Goal: Use online tool/utility: Utilize a website feature to perform a specific function

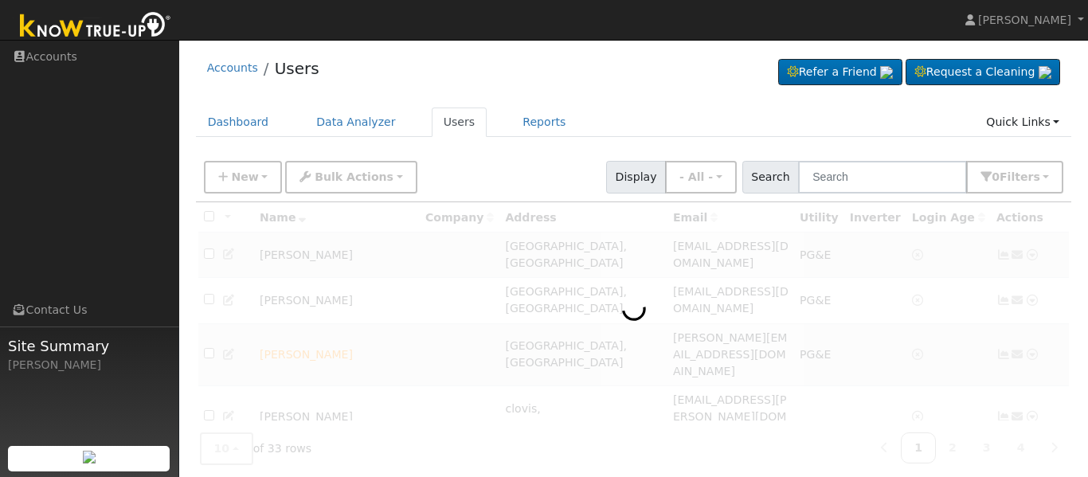
scroll to position [76, 0]
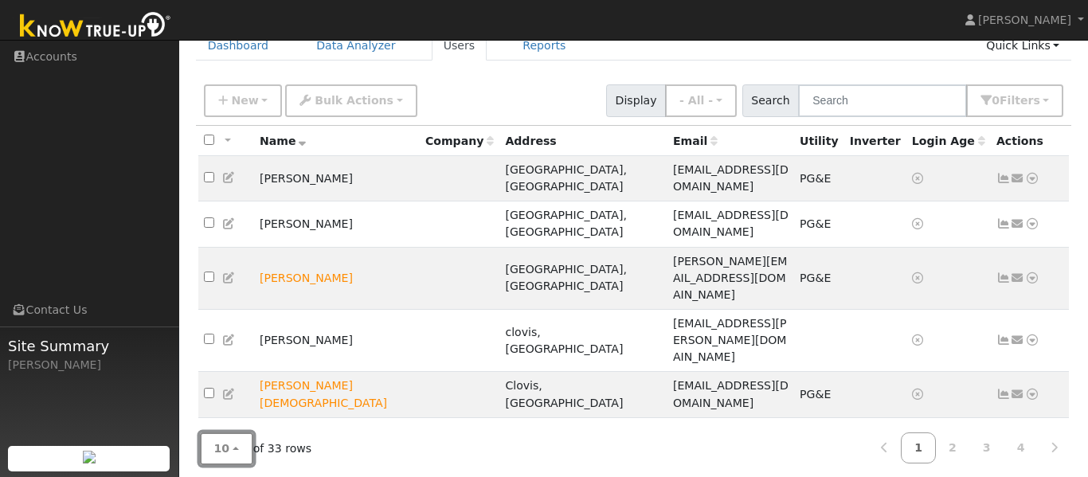
click at [233, 448] on button "10" at bounding box center [226, 448] width 53 height 33
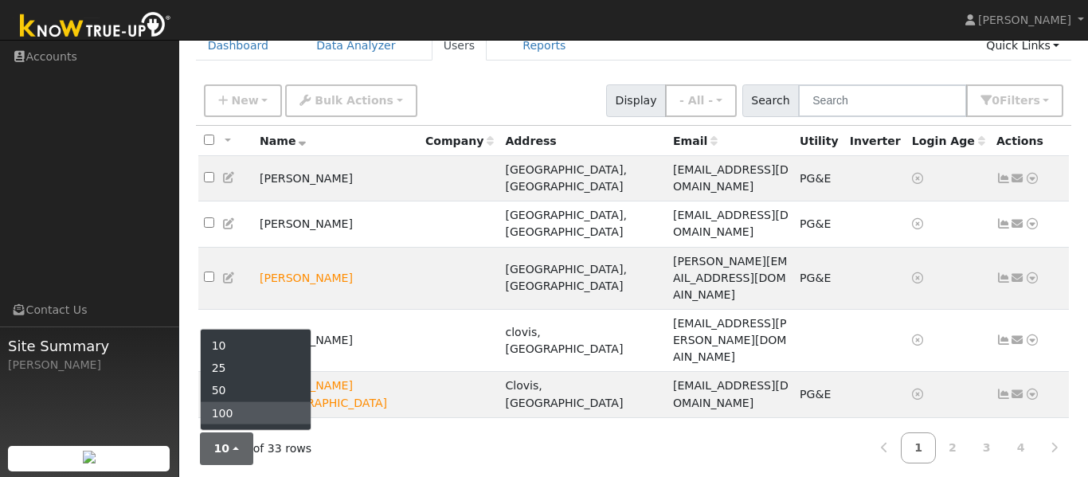
click at [242, 416] on link "100" at bounding box center [256, 412] width 111 height 22
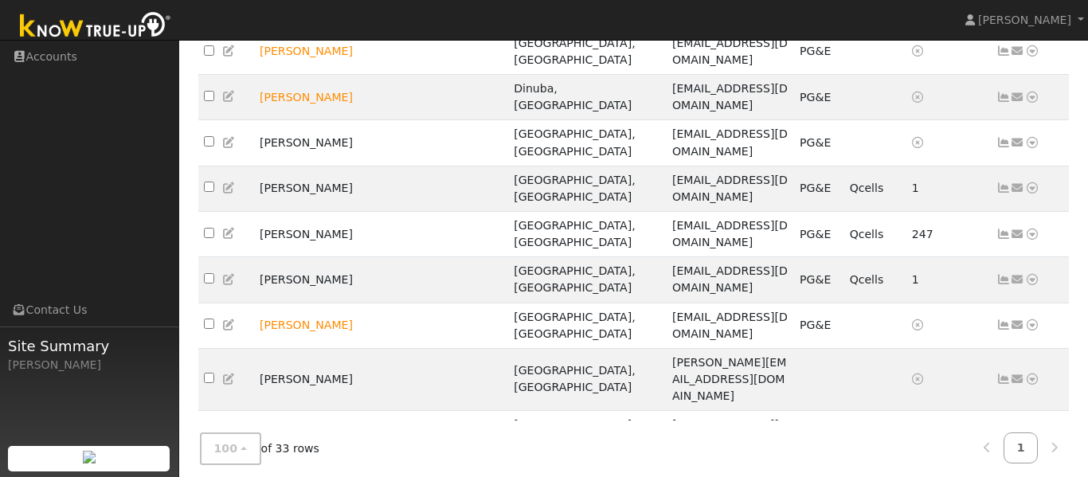
scroll to position [639, 0]
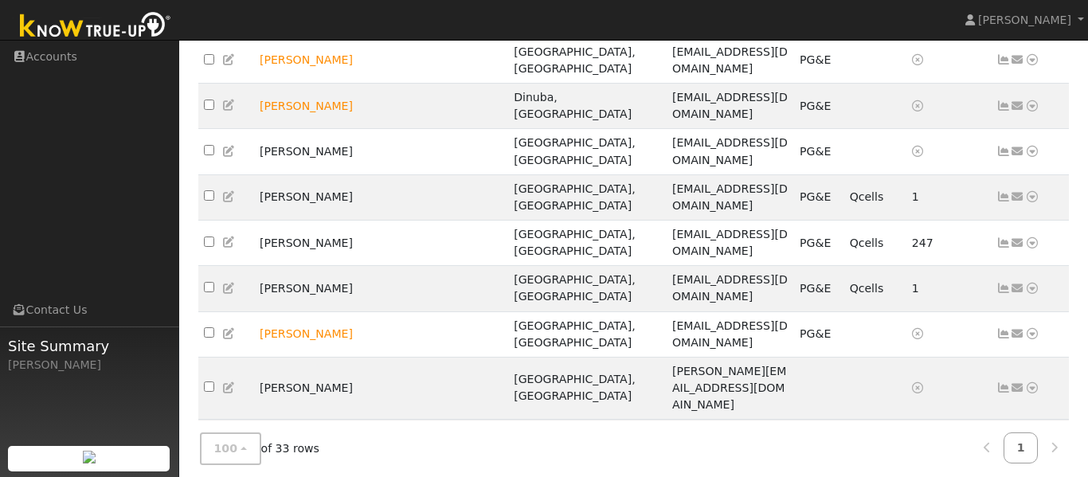
click at [367, 420] on td "[PERSON_NAME]" at bounding box center [341, 442] width 174 height 45
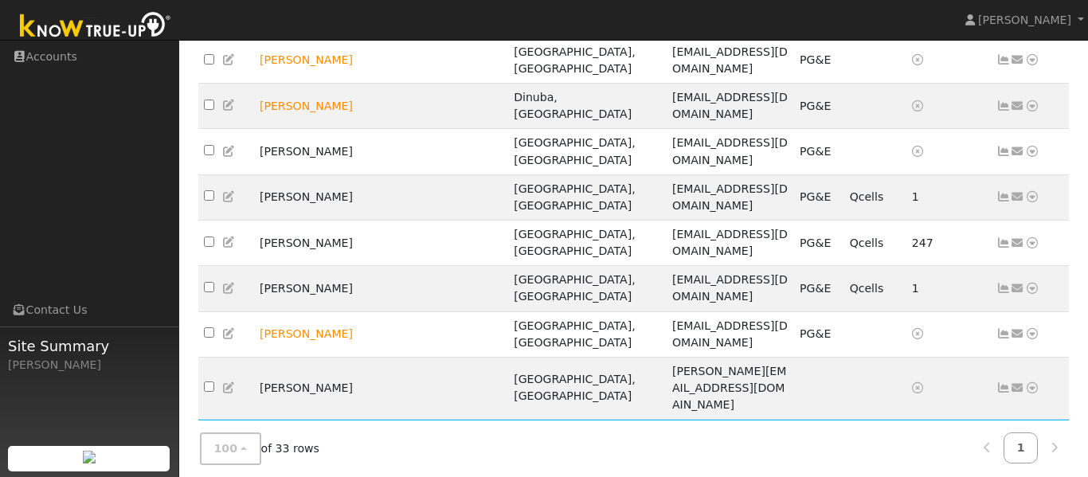
click at [1036, 436] on icon at bounding box center [1032, 441] width 14 height 11
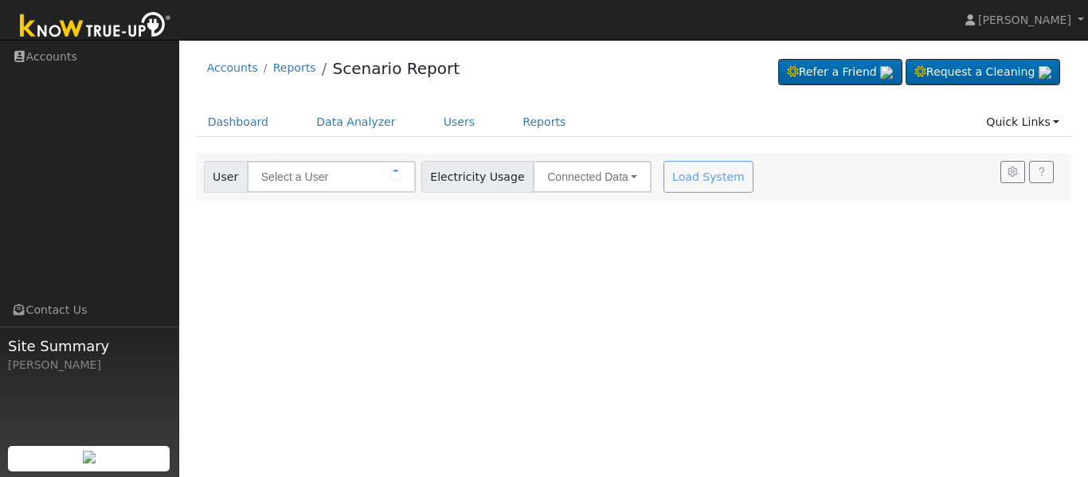
type input "[PERSON_NAME]"
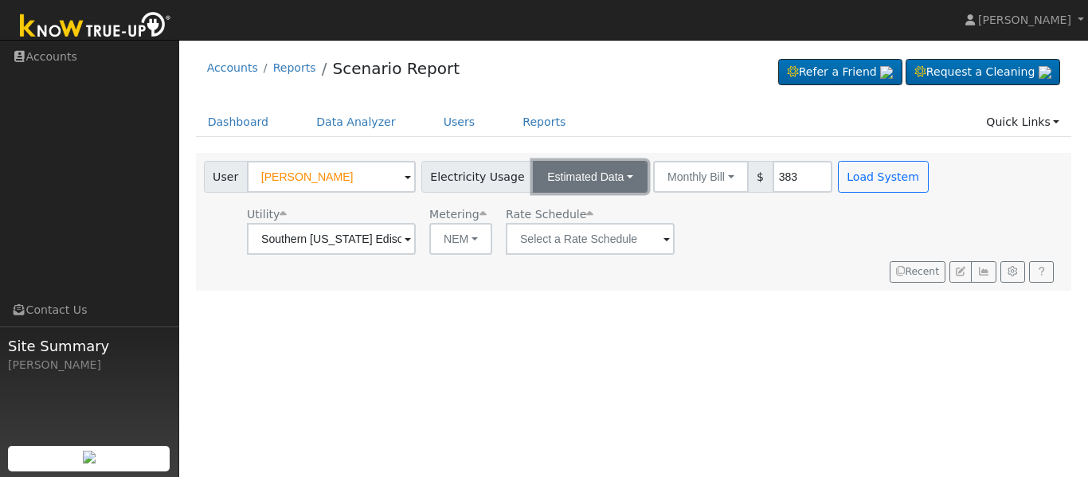
click at [634, 173] on button "Estimated Data" at bounding box center [590, 177] width 115 height 32
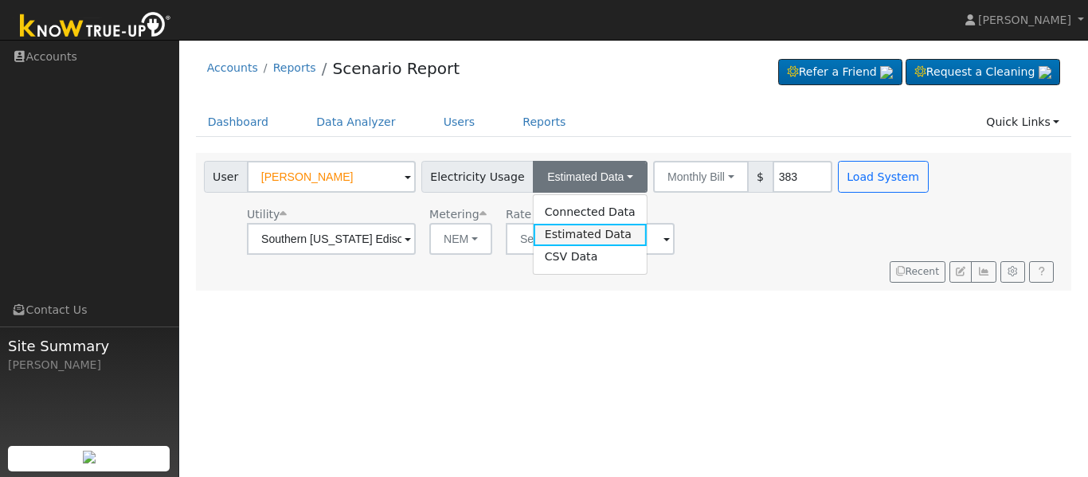
click at [620, 235] on link "Estimated Data" at bounding box center [590, 235] width 113 height 22
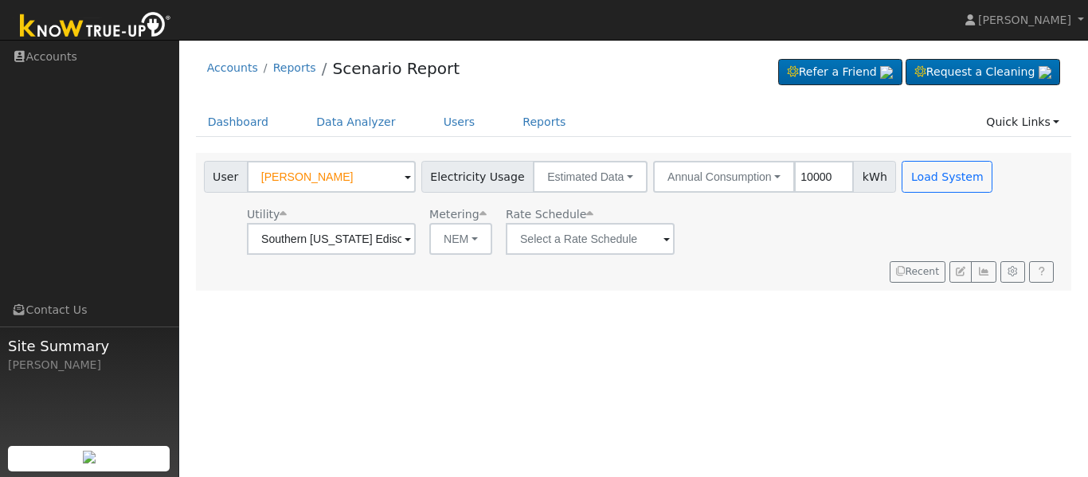
click at [824, 174] on input "10000" at bounding box center [824, 177] width 60 height 32
type input "1000153280"
click at [624, 248] on input "text" at bounding box center [590, 239] width 169 height 32
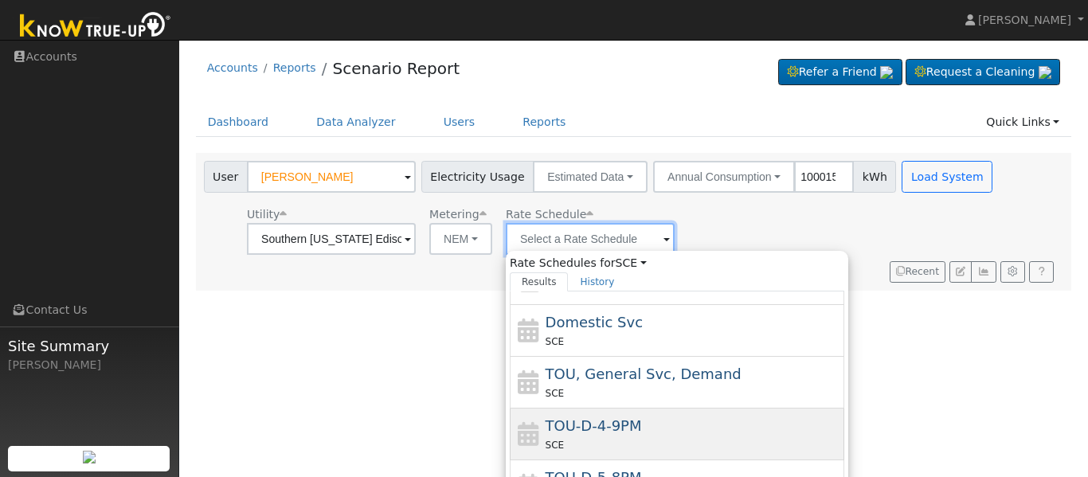
scroll to position [84, 0]
click at [665, 426] on div "TOU-D-4-9PM SCE" at bounding box center [692, 433] width 295 height 38
type input "TOU-D-4-9PM"
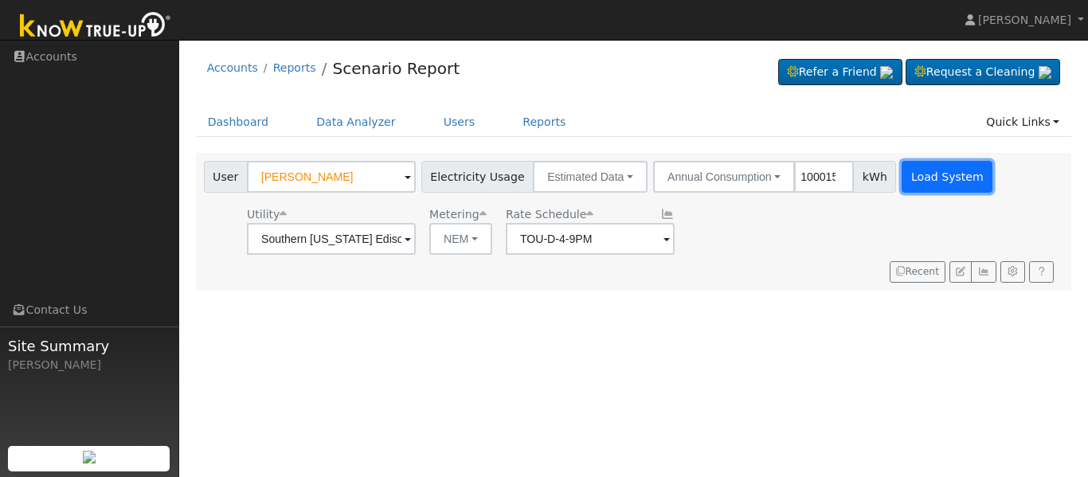
click at [953, 175] on button "Load System" at bounding box center [946, 177] width 91 height 32
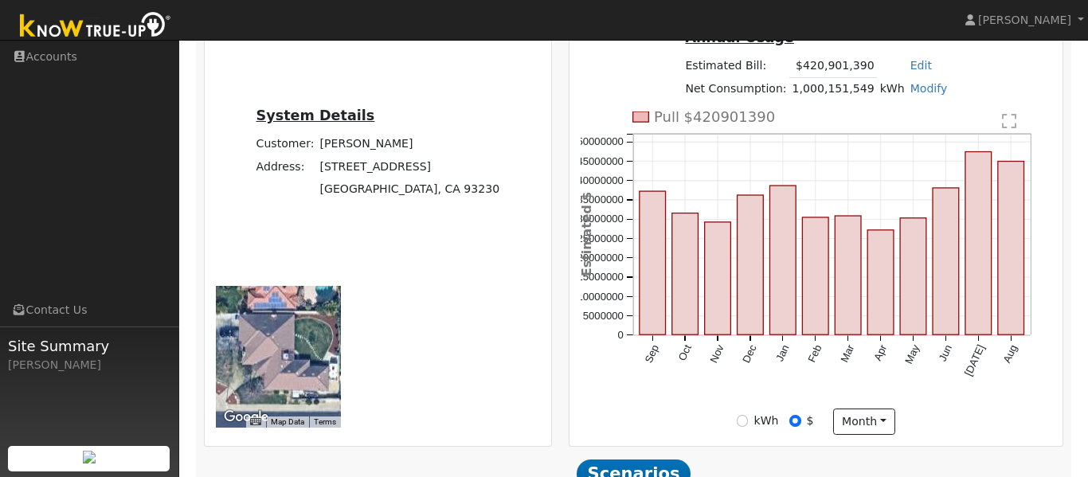
scroll to position [385, 0]
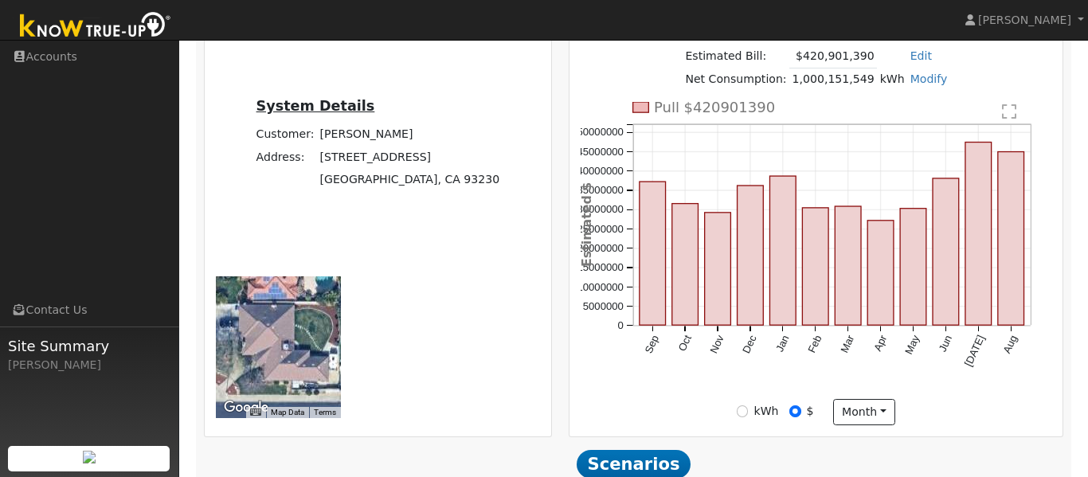
type input "20"
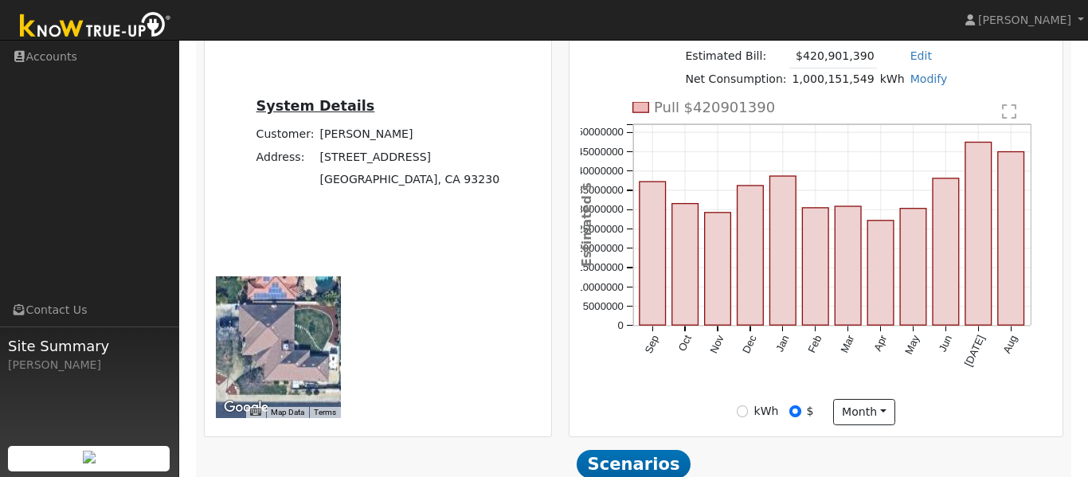
type input "100"
type input "110"
type input "120"
type input "123"
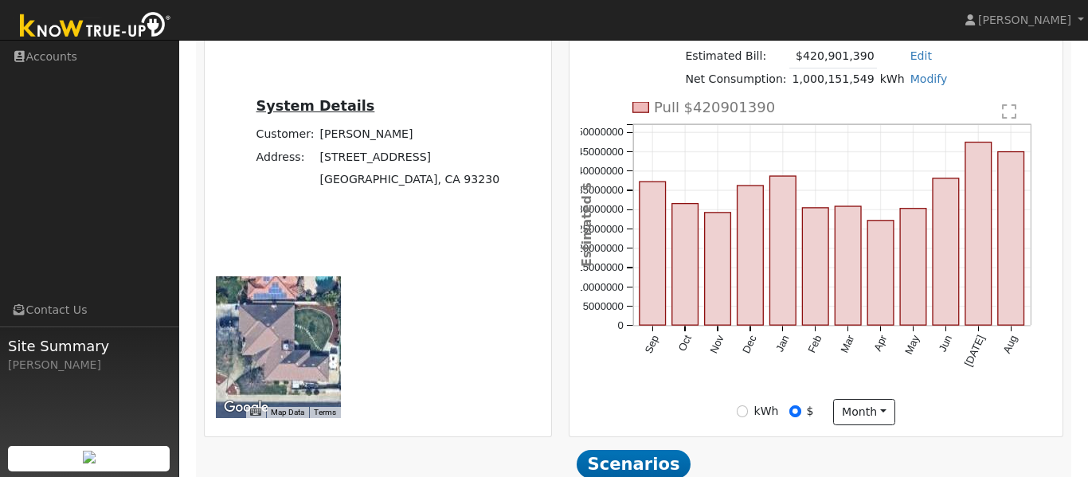
type input "124"
type input "15"
type input "20"
type input "30"
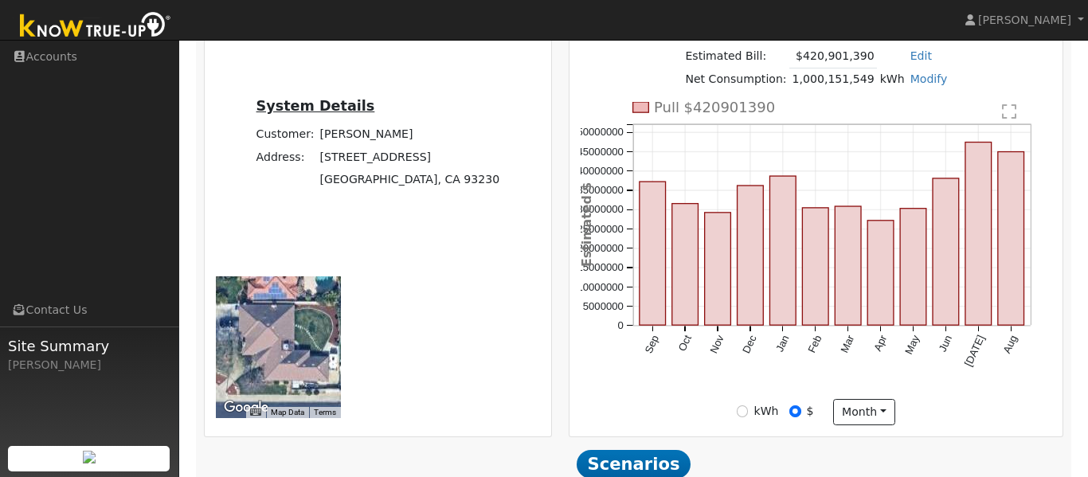
type input "20"
type input "30"
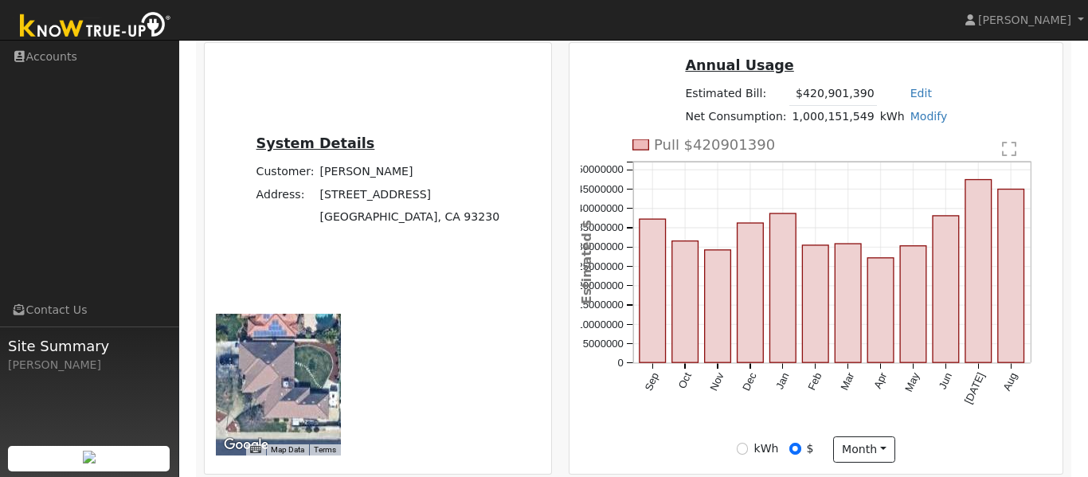
type input "30"
type input "3"
type input "20"
type input "30"
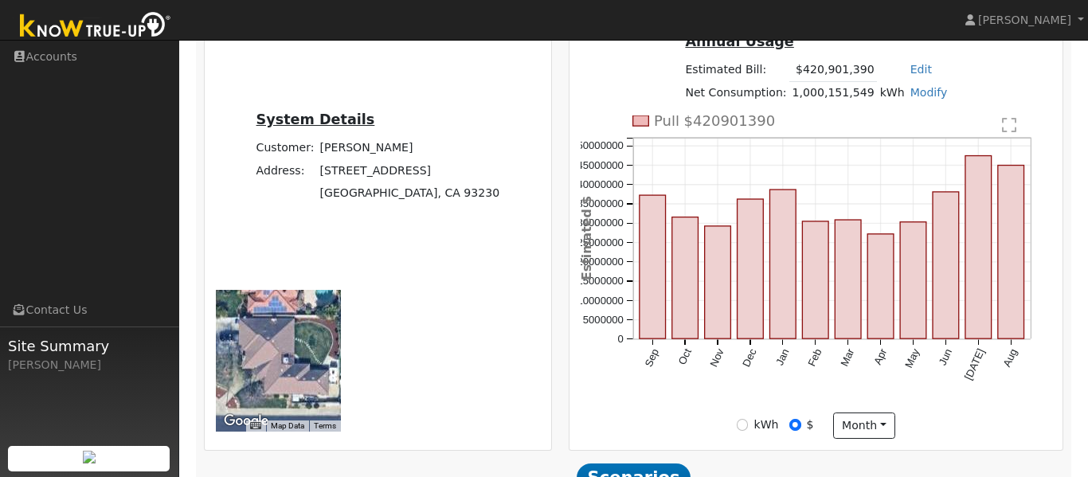
scroll to position [385, 0]
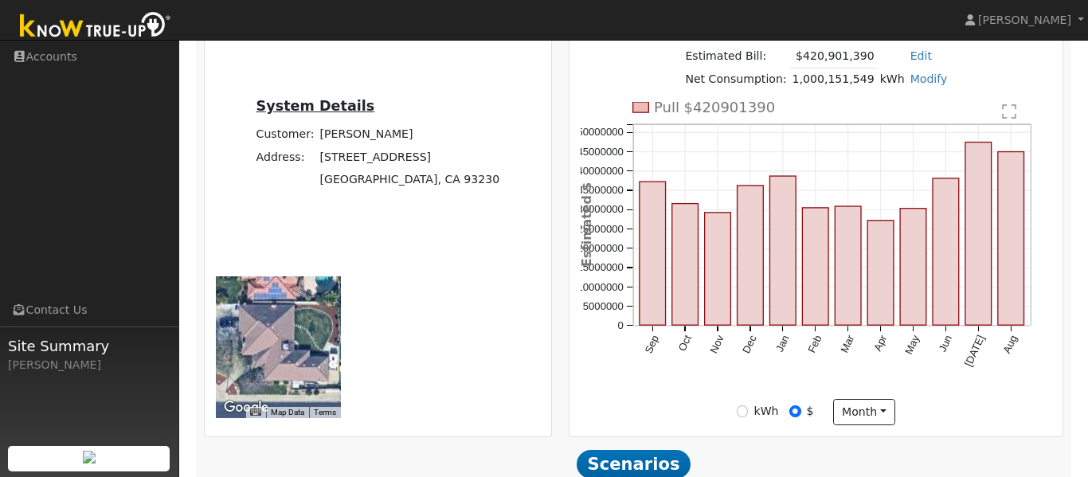
type input "40"
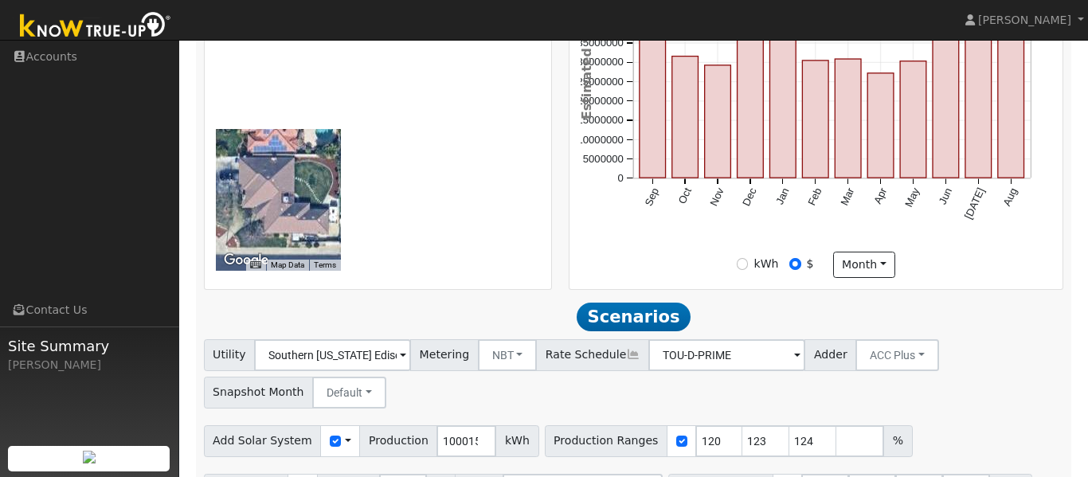
scroll to position [513, 0]
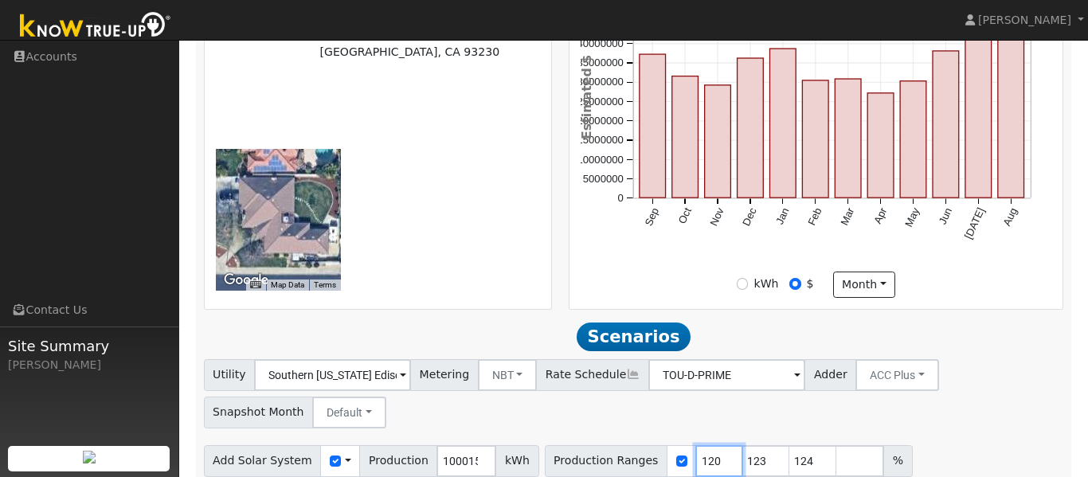
click at [695, 445] on input "120" at bounding box center [719, 461] width 48 height 32
type input "20"
type input "23"
type input "24"
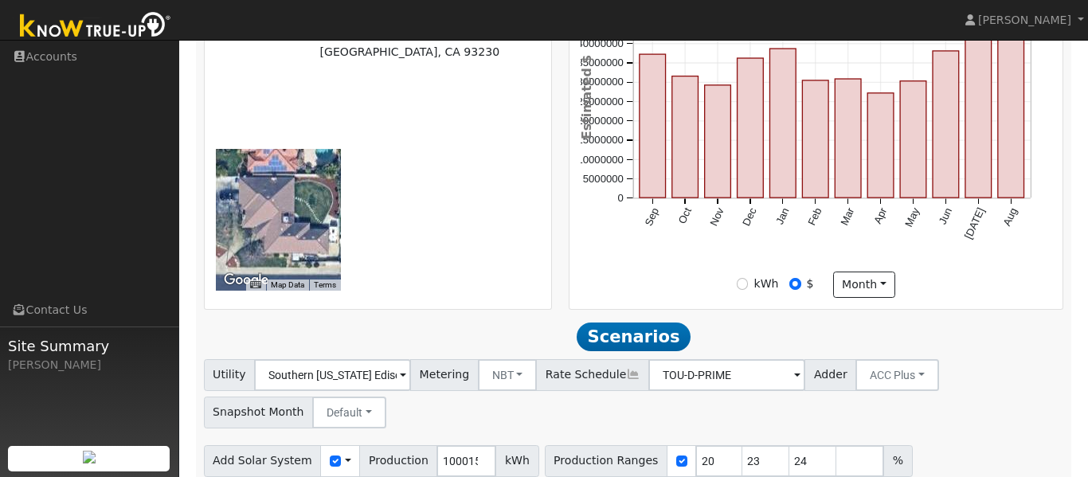
scroll to position [557, 0]
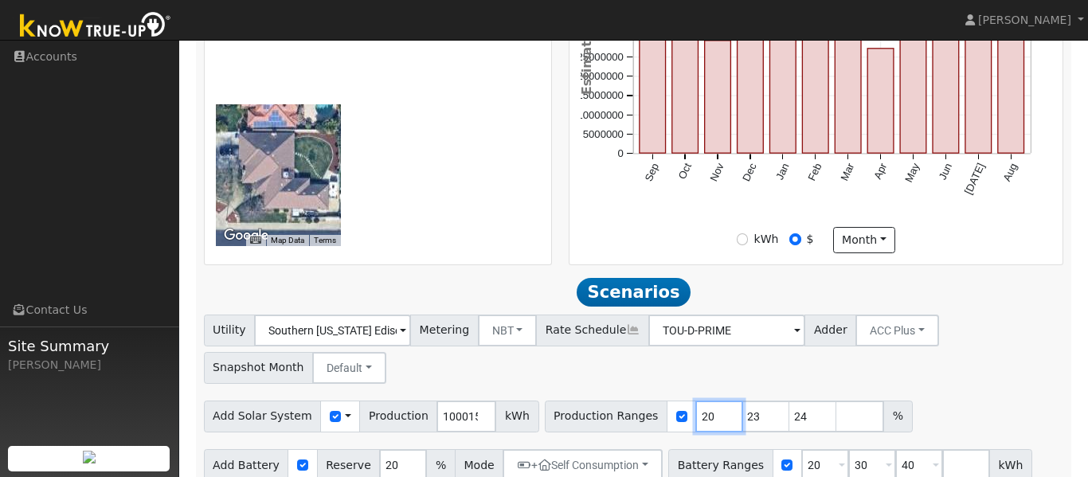
click at [696, 401] on input "20" at bounding box center [719, 417] width 48 height 32
type input "23"
type input "24"
type input "120"
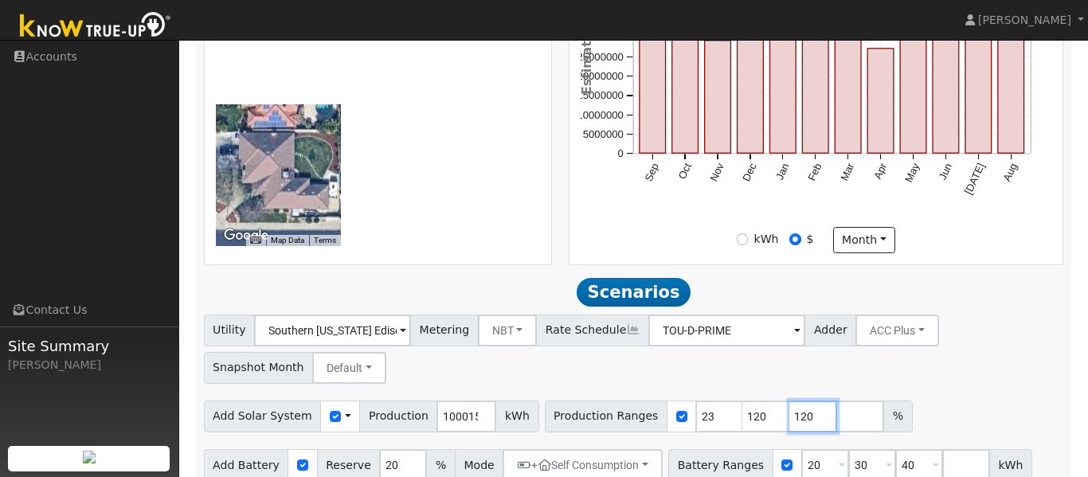
type input "124"
click at [695, 401] on input "23" at bounding box center [719, 417] width 48 height 32
type input "120"
type input "124"
type input "120"
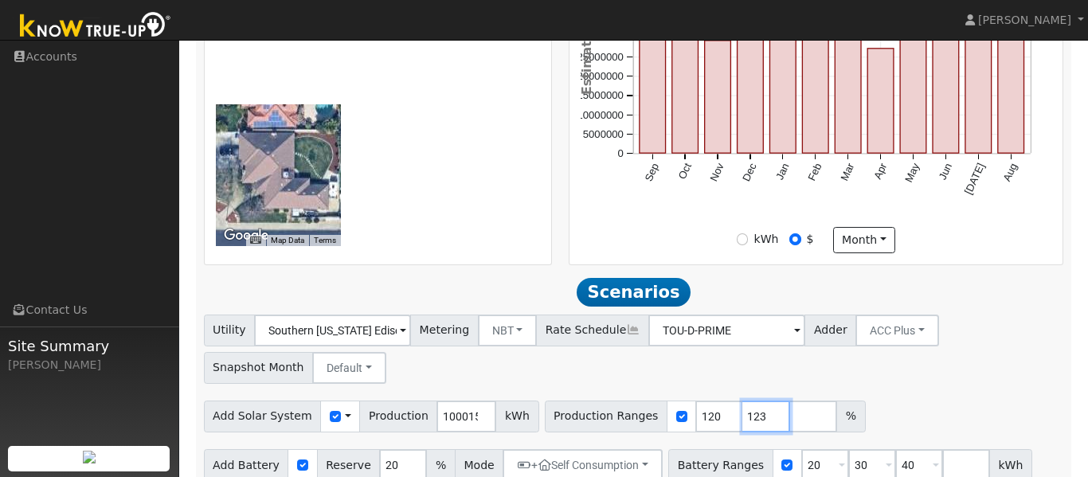
type input "123"
type input "124"
click at [466, 401] on input "1000151548" at bounding box center [466, 417] width 60 height 32
type input "1"
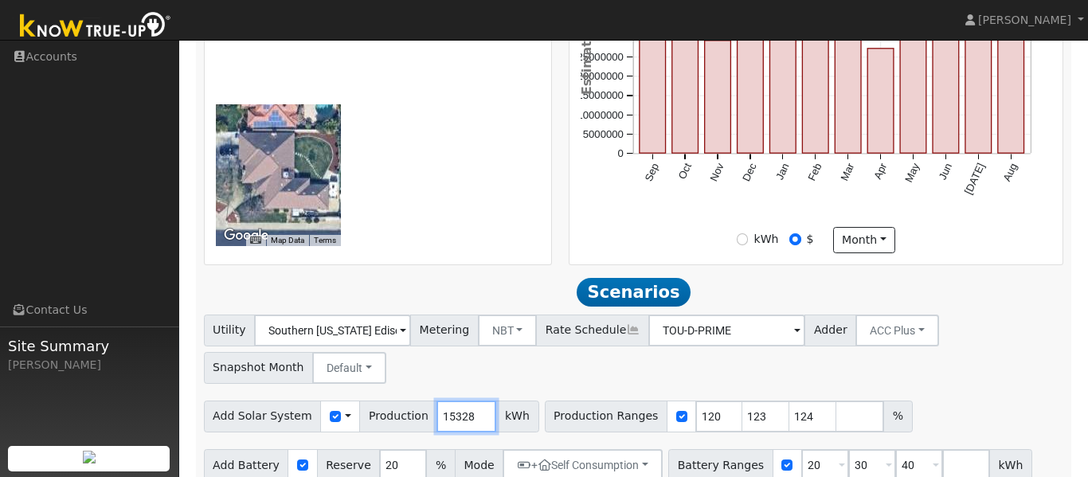
type input "15328"
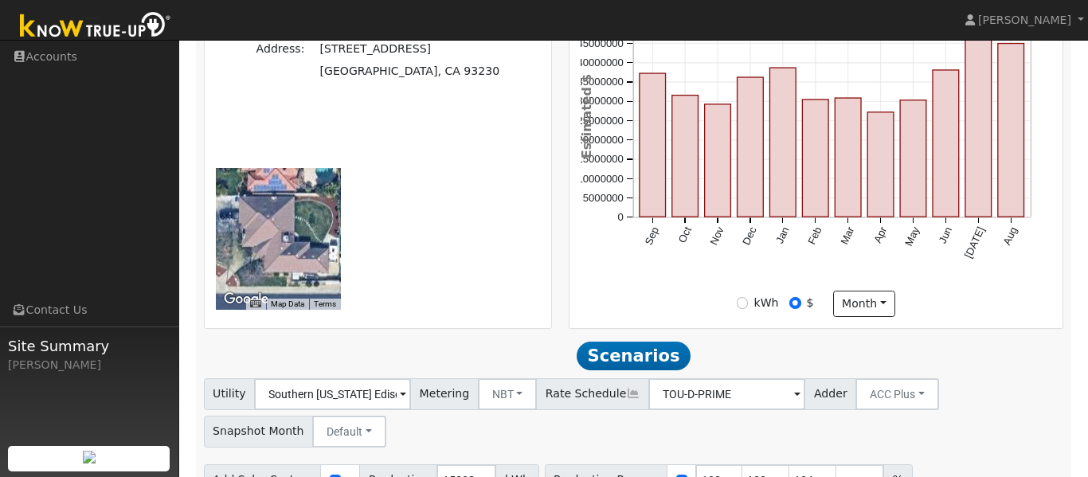
scroll to position [512, 0]
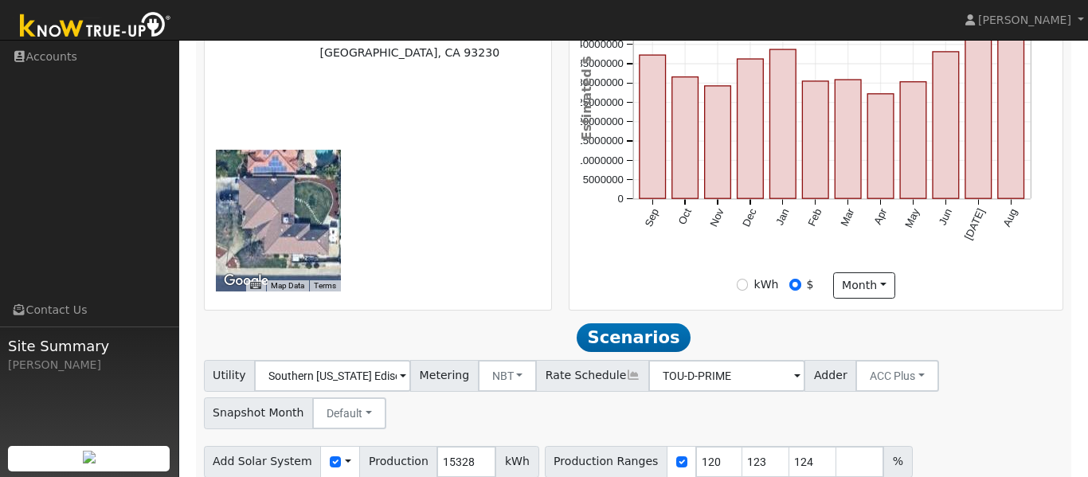
click at [1007, 440] on div "Add Solar System Use CSV Data Production 15328 kWh Production Ranges 120 123 12…" at bounding box center [634, 458] width 866 height 37
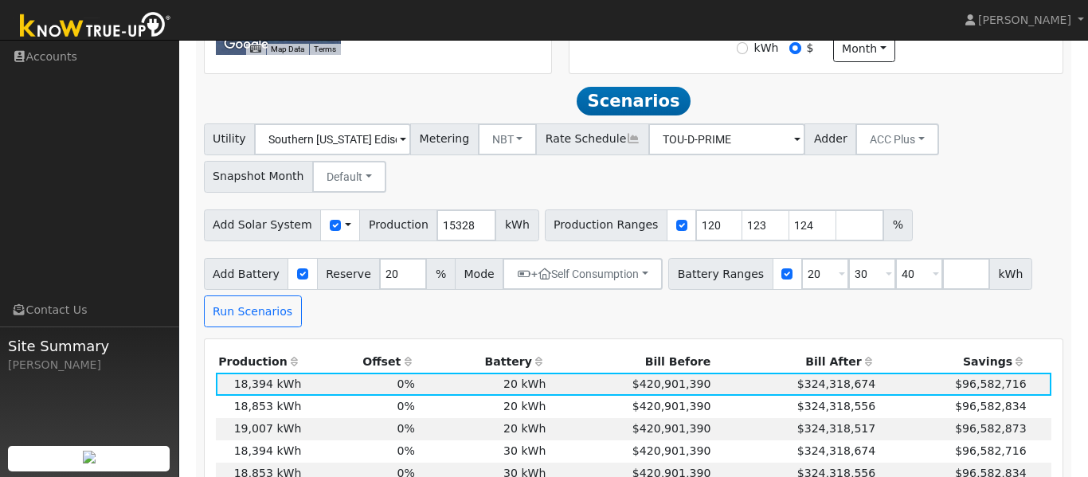
scroll to position [745, 0]
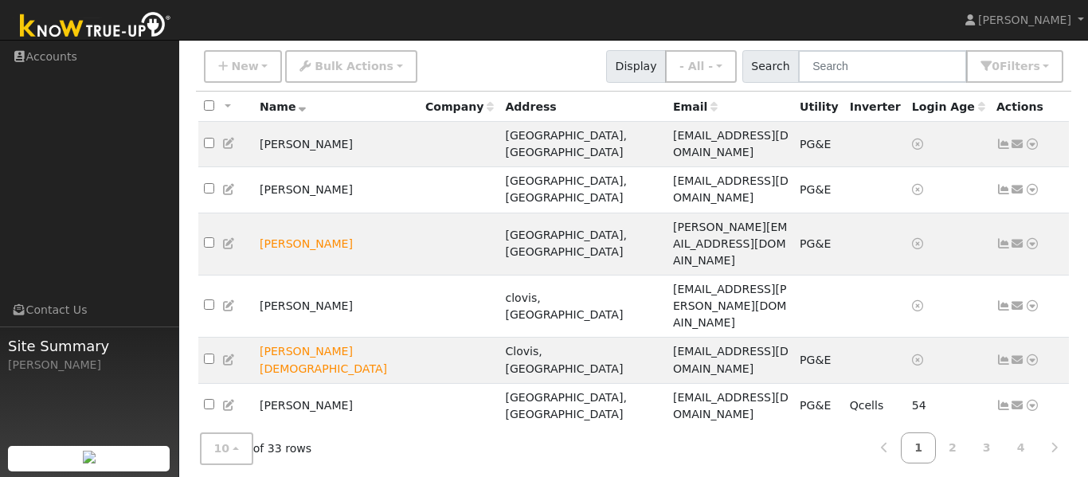
scroll to position [127, 0]
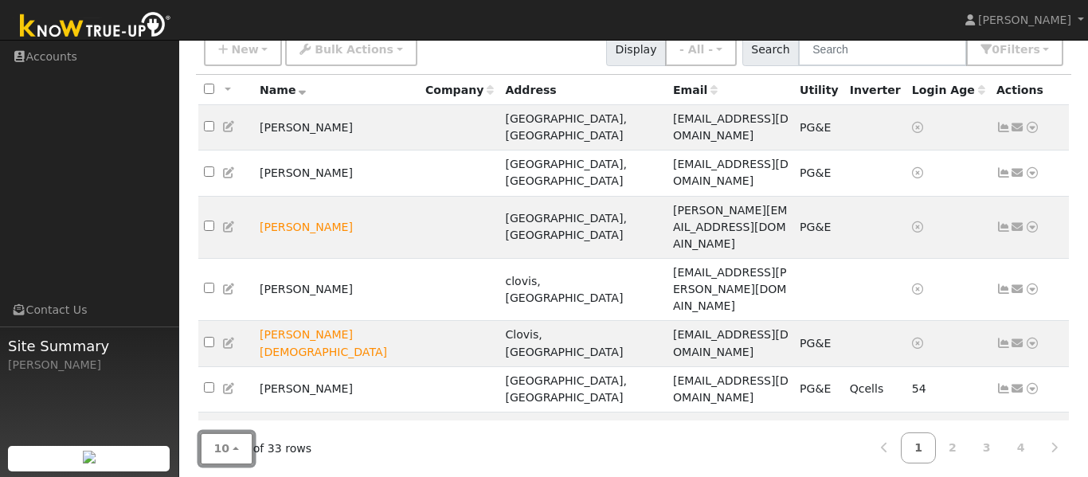
click at [237, 442] on button "10" at bounding box center [226, 448] width 53 height 33
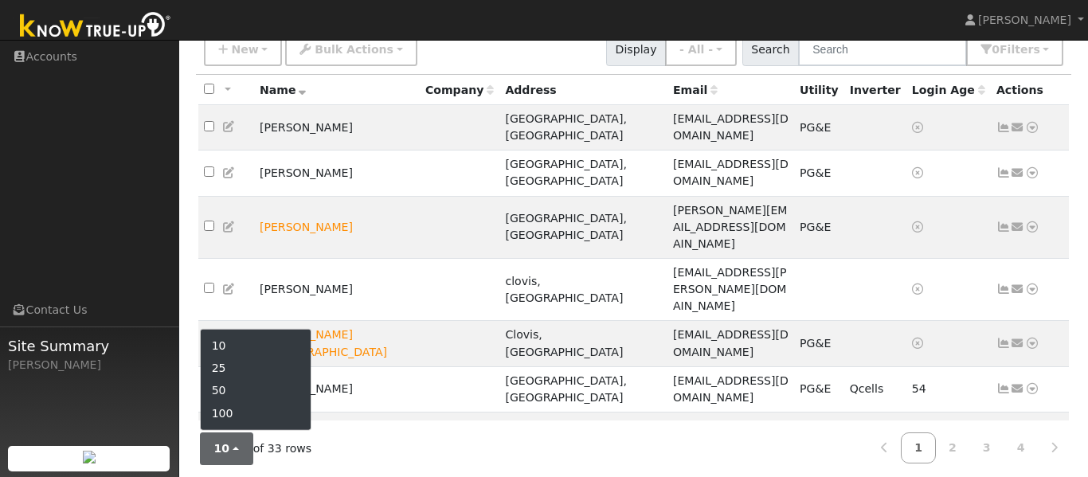
click at [256, 407] on link "100" at bounding box center [256, 412] width 111 height 22
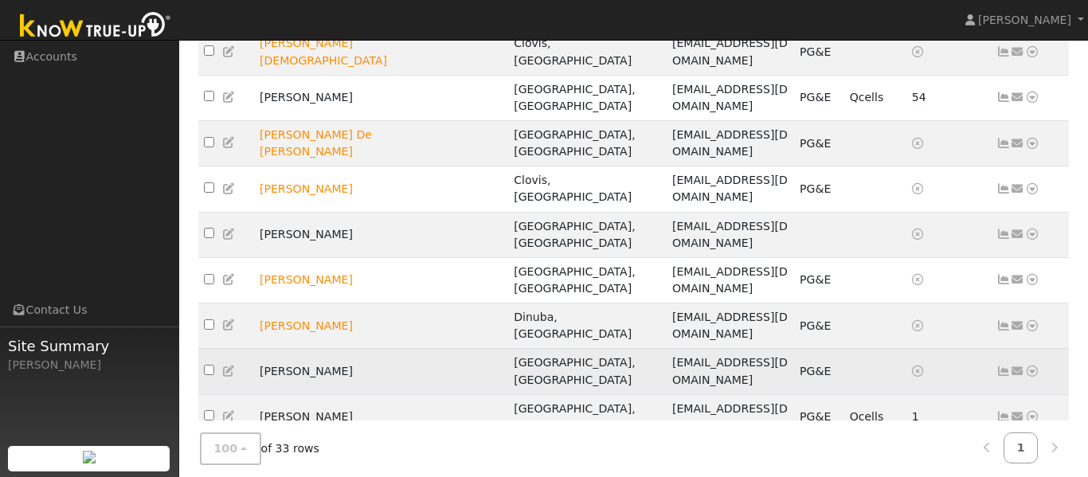
scroll to position [459, 0]
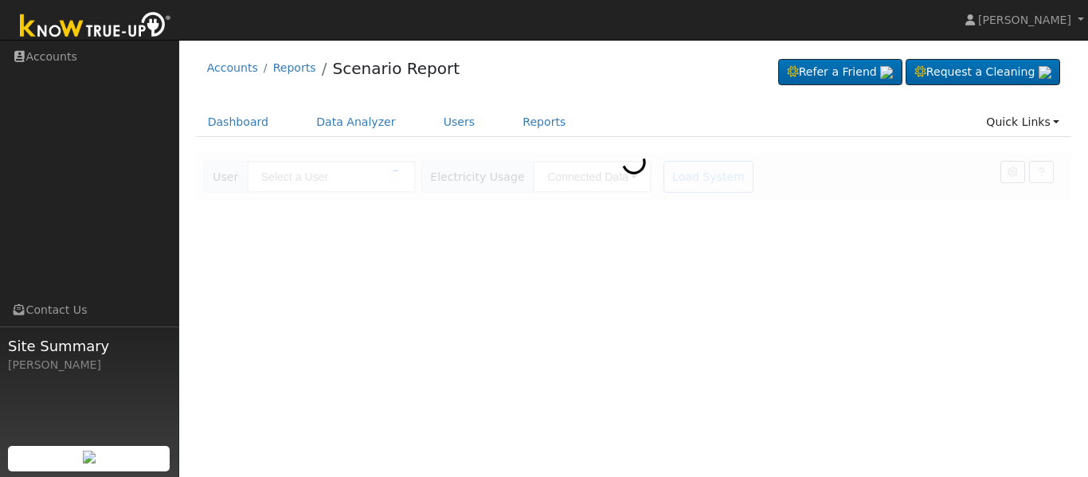
type input "[PERSON_NAME]"
type input "Southern California Edison"
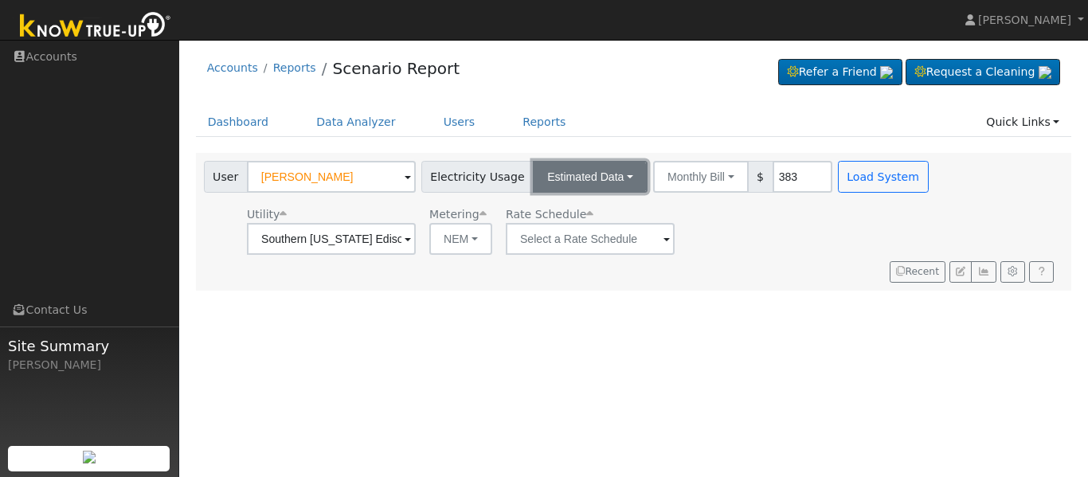
click at [598, 181] on button "Estimated Data" at bounding box center [590, 177] width 115 height 32
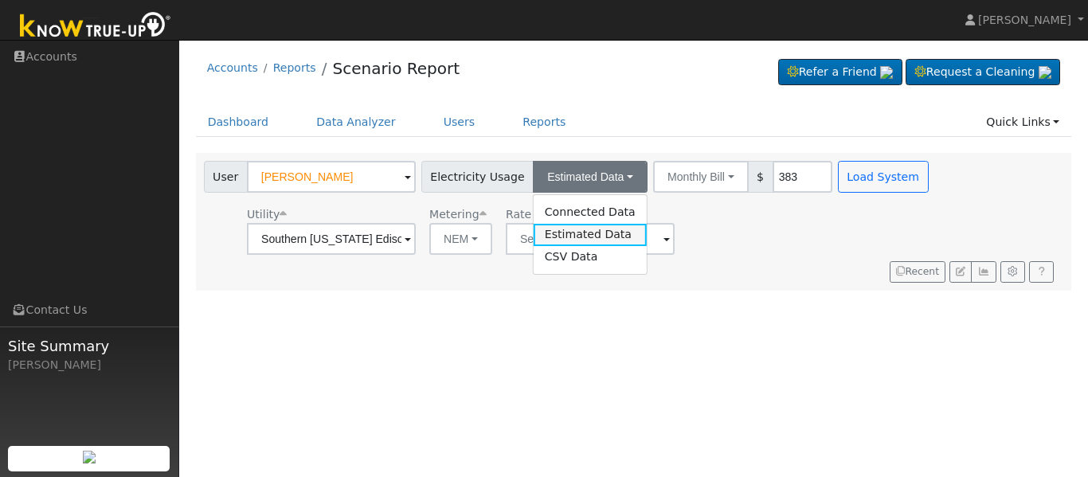
click at [588, 231] on link "Estimated Data" at bounding box center [590, 235] width 113 height 22
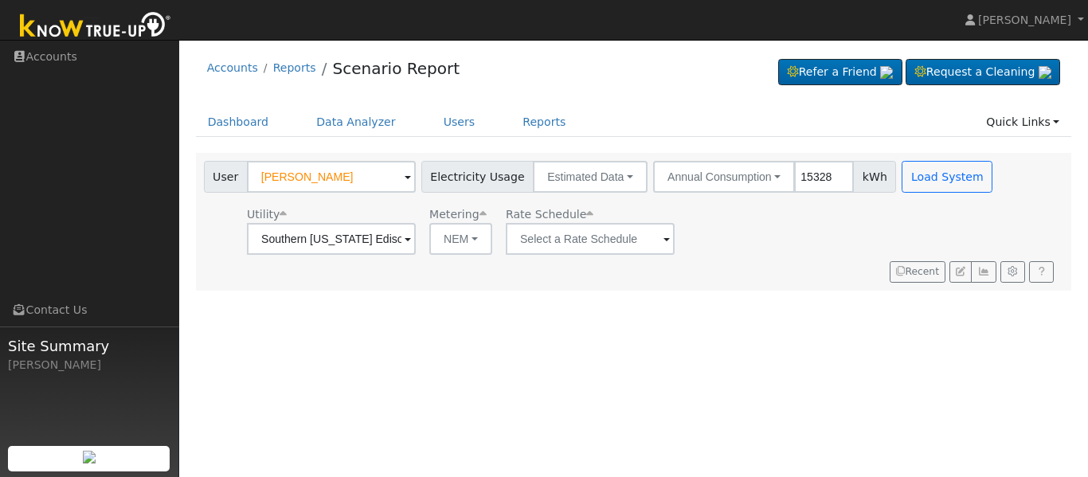
type input "15328"
click at [635, 244] on input "text" at bounding box center [590, 239] width 169 height 32
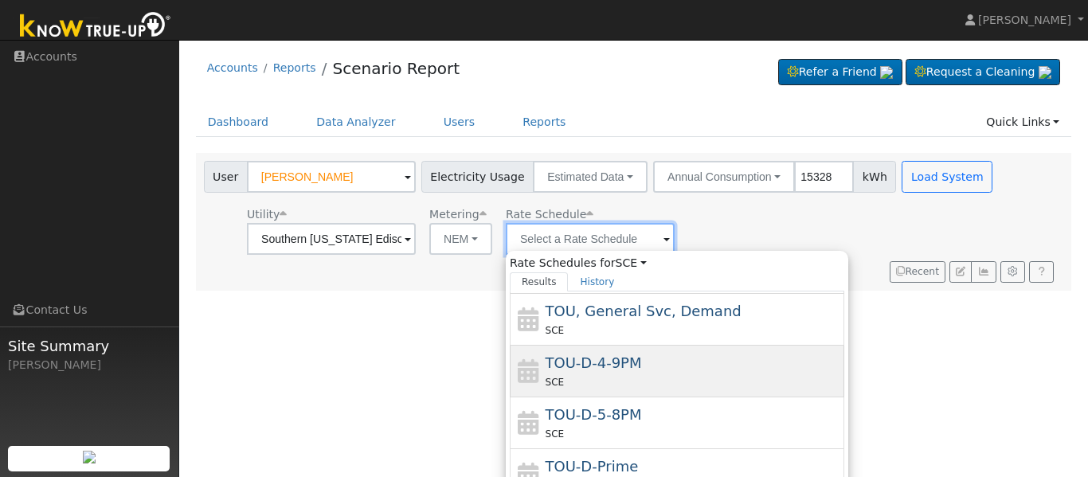
scroll to position [147, 0]
click at [659, 373] on div "SCE" at bounding box center [692, 381] width 295 height 17
type input "TOU-D-4-9PM"
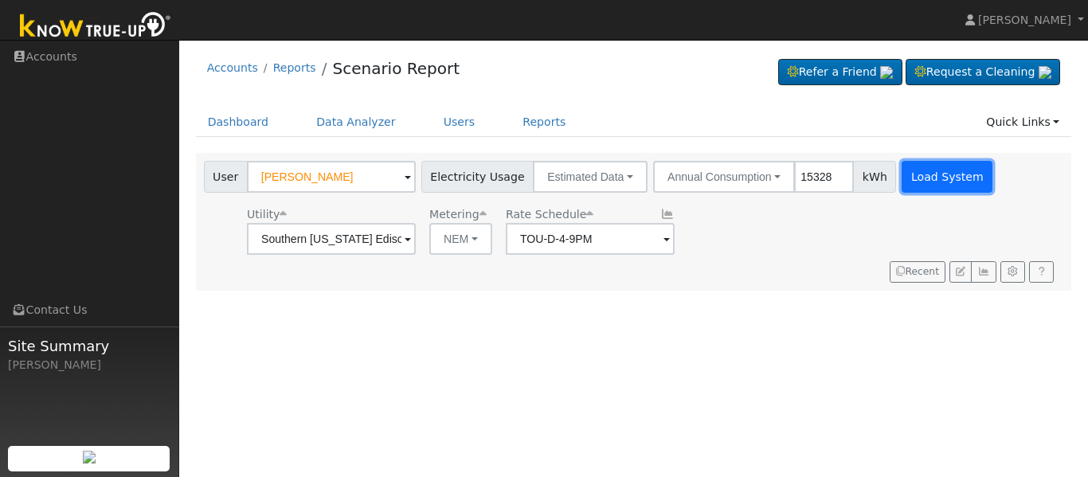
click at [921, 185] on button "Load System" at bounding box center [946, 177] width 91 height 32
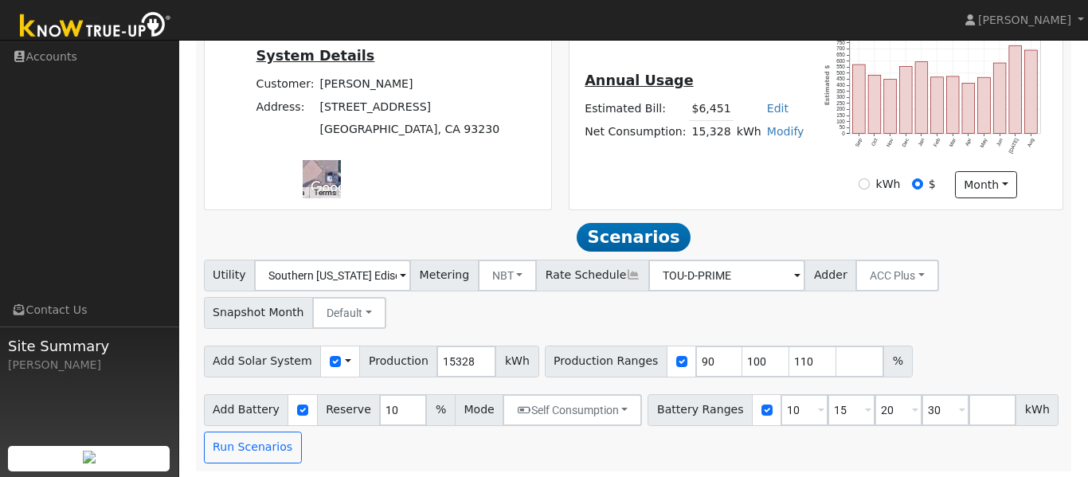
scroll to position [385, 0]
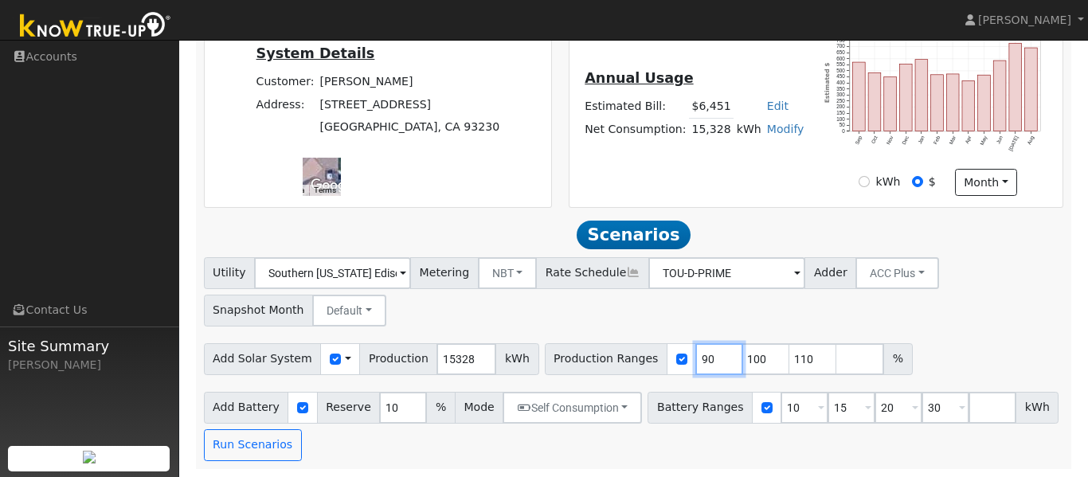
click at [695, 359] on input "90" at bounding box center [719, 359] width 48 height 32
type input "100"
type input "110"
type input "120"
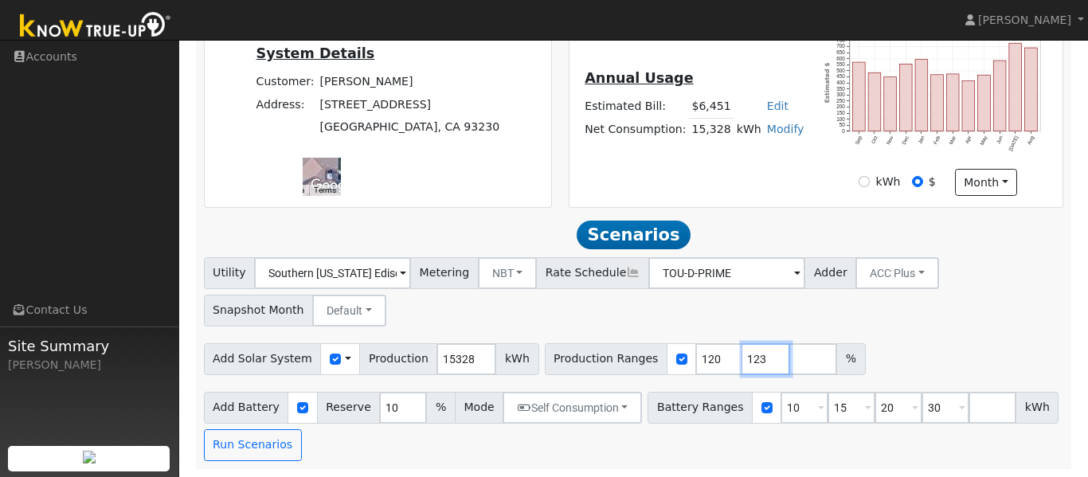
type input "123"
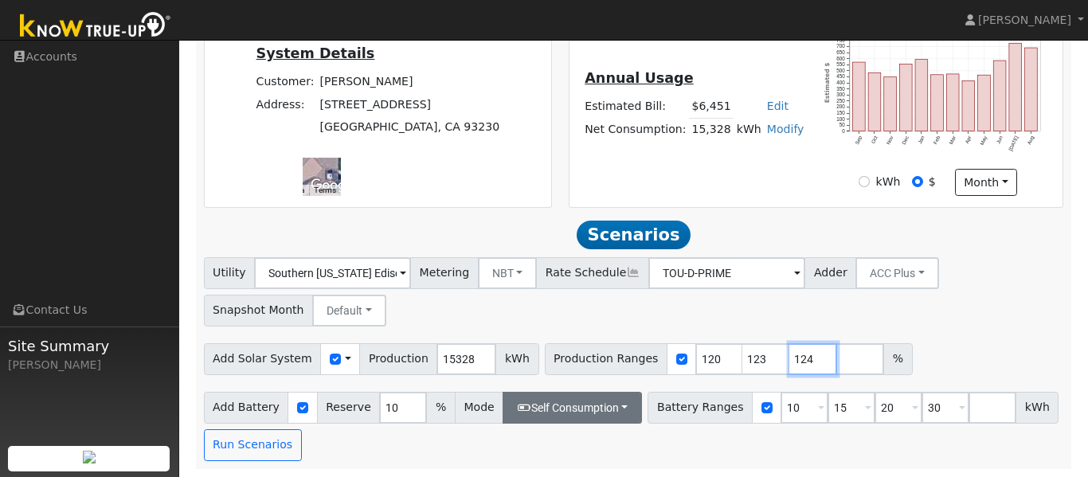
type input "124"
click at [558, 410] on button "Self Consumption" at bounding box center [571, 408] width 139 height 32
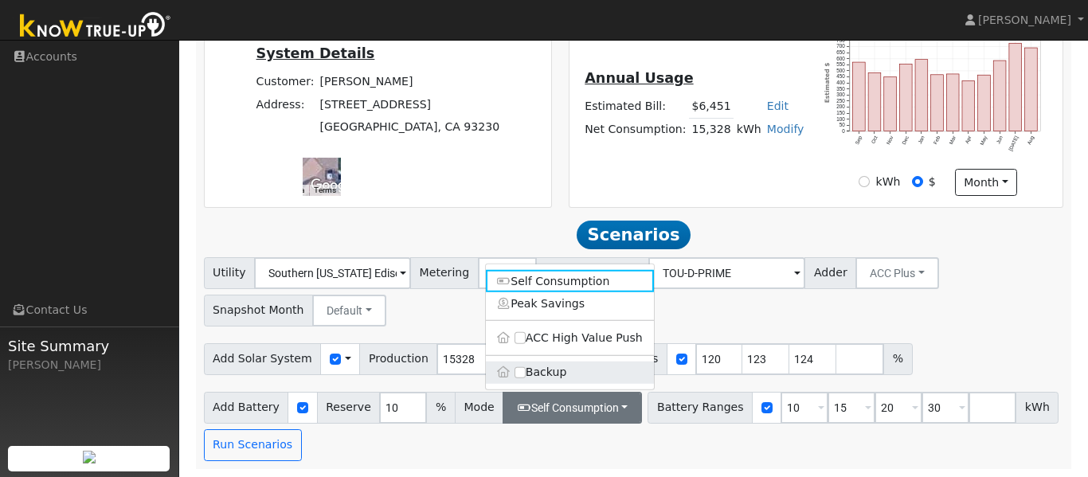
click at [532, 372] on label "Backup" at bounding box center [570, 372] width 168 height 22
click at [526, 372] on input "Backup" at bounding box center [519, 371] width 11 height 11
type input "20"
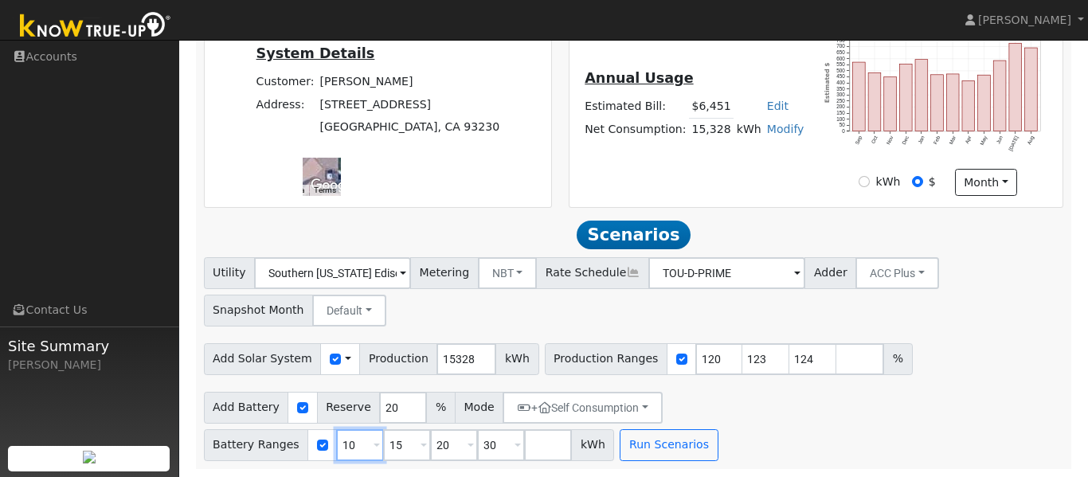
click at [384, 429] on input "10" at bounding box center [360, 445] width 48 height 32
type input "15"
type input "20"
type input "30"
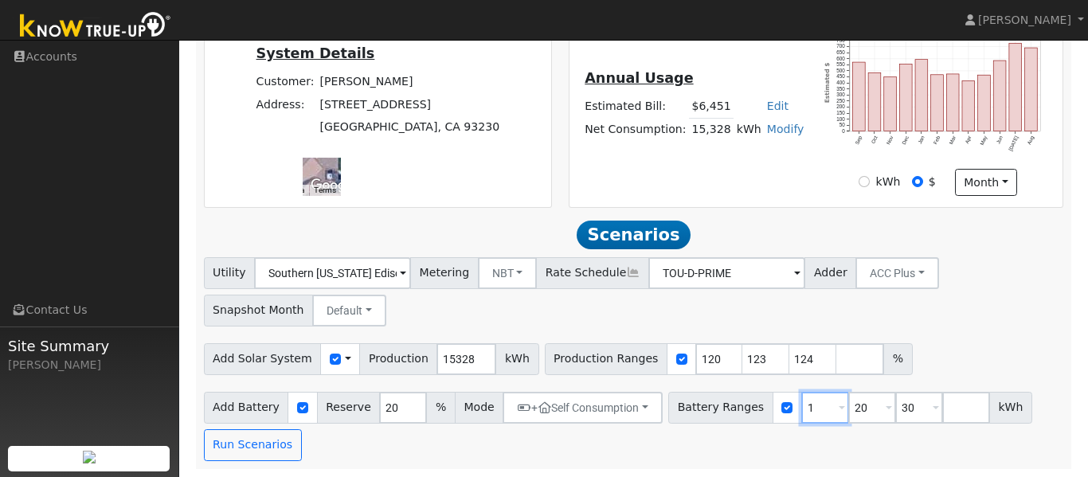
type input "20"
type input "30"
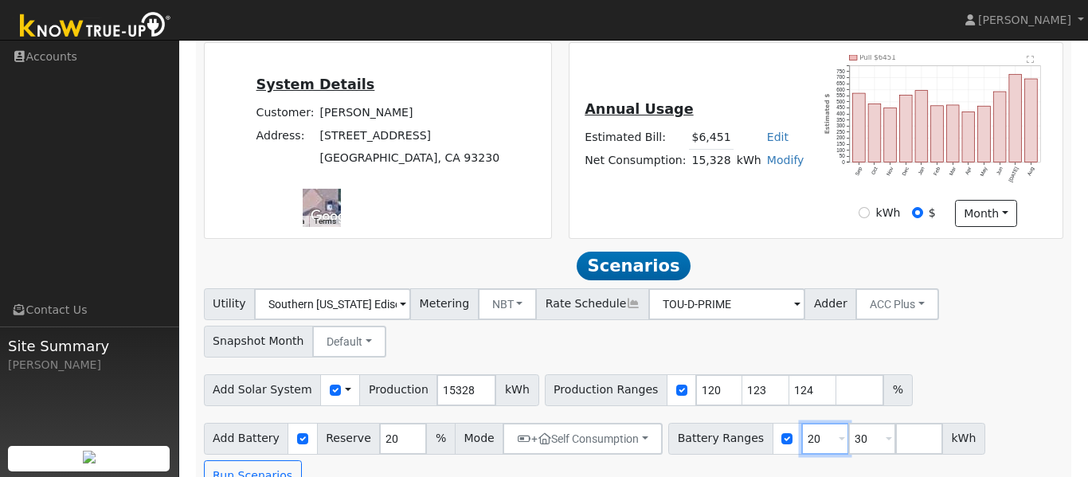
type input "20"
click at [895, 441] on input "number" at bounding box center [919, 439] width 48 height 32
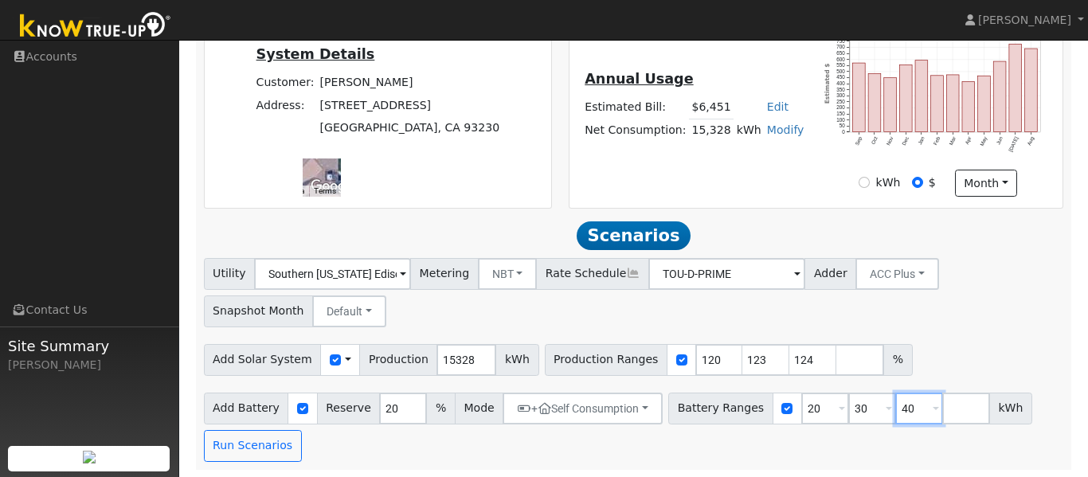
scroll to position [385, 0]
type input "40"
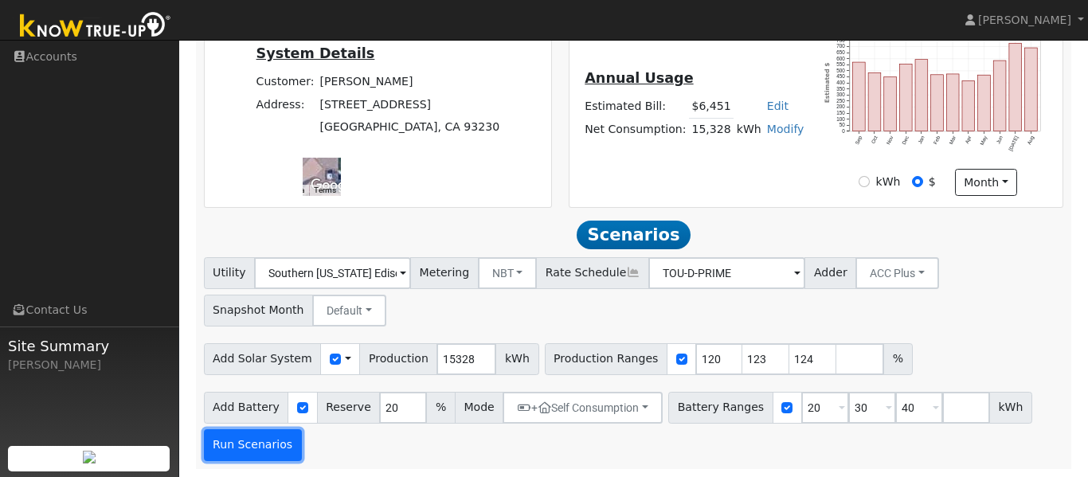
click at [229, 443] on button "Run Scenarios" at bounding box center [253, 445] width 98 height 32
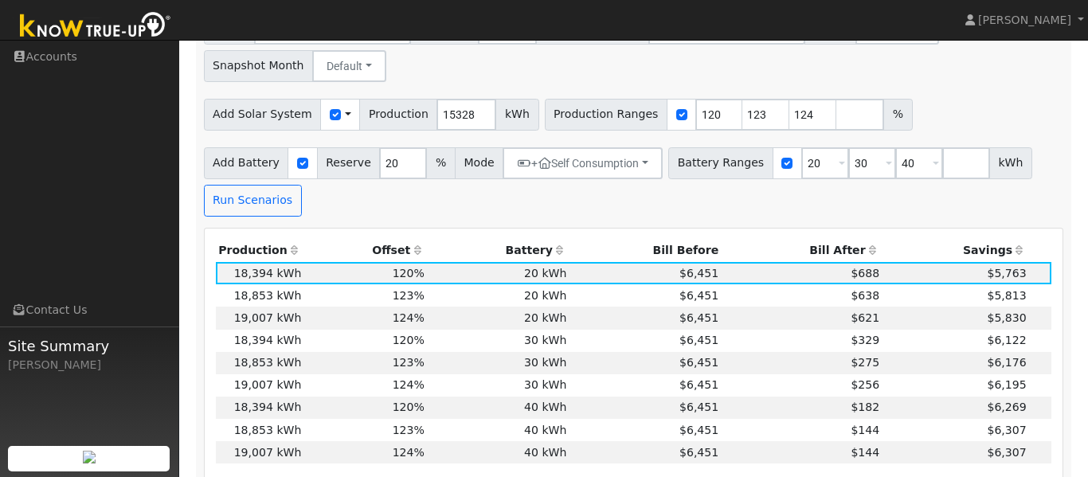
scroll to position [614, 0]
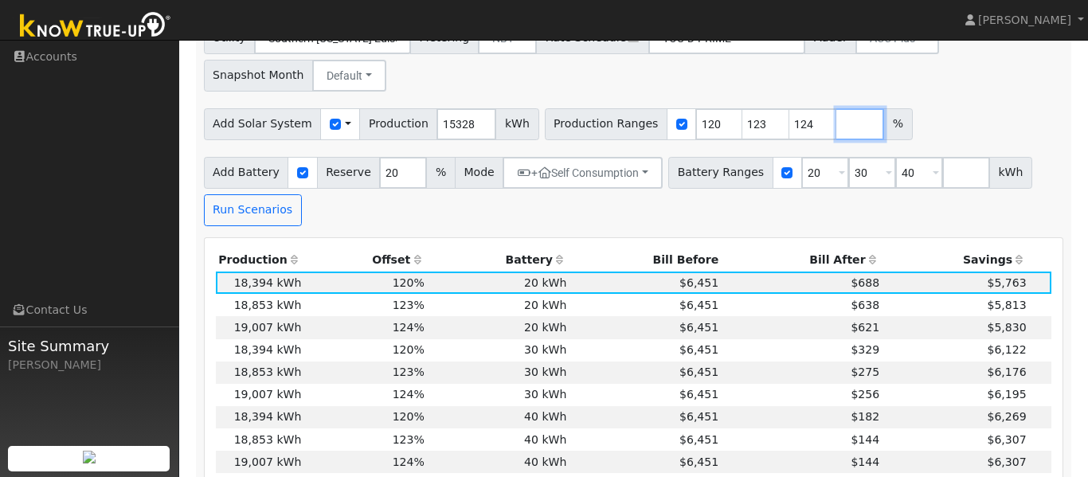
click at [836, 128] on input "number" at bounding box center [860, 124] width 48 height 32
type input "125"
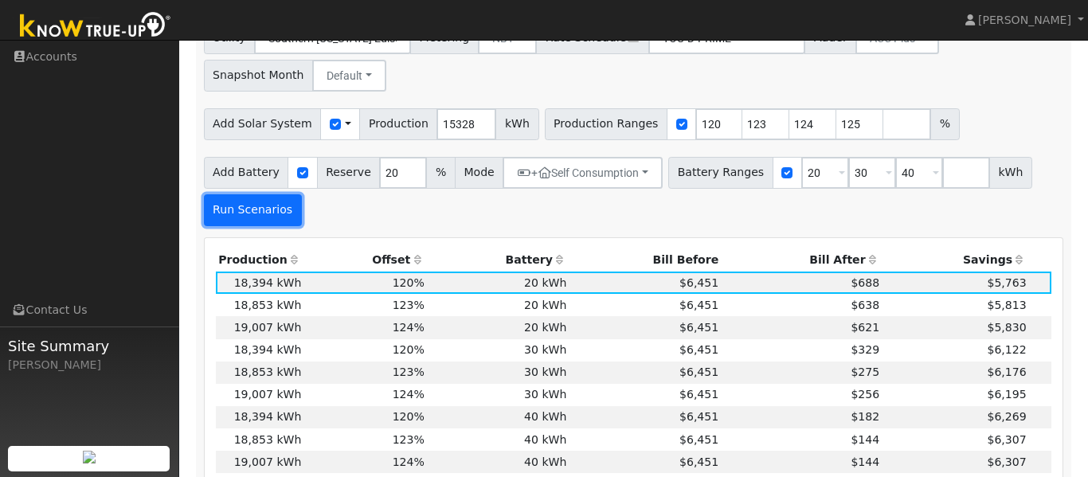
click at [277, 213] on button "Run Scenarios" at bounding box center [253, 210] width 98 height 32
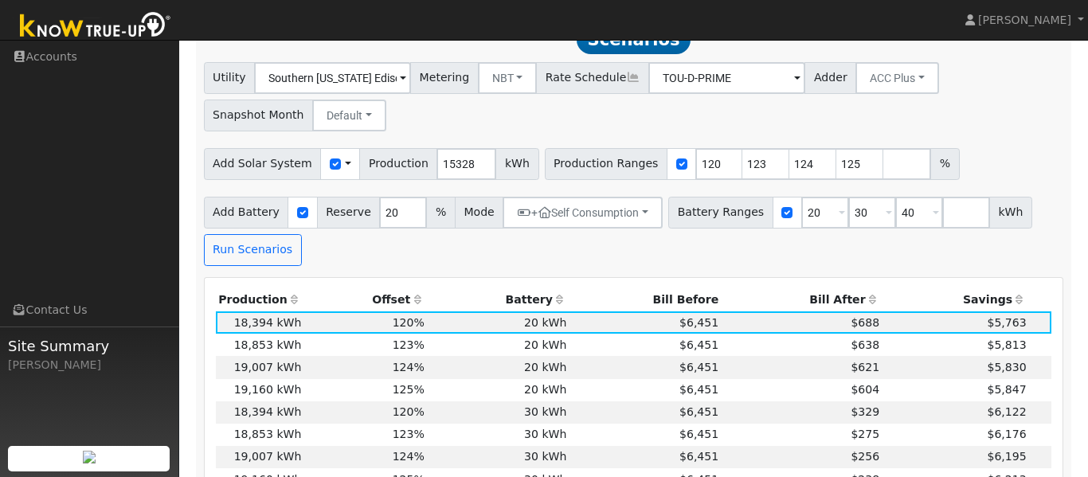
scroll to position [549, 0]
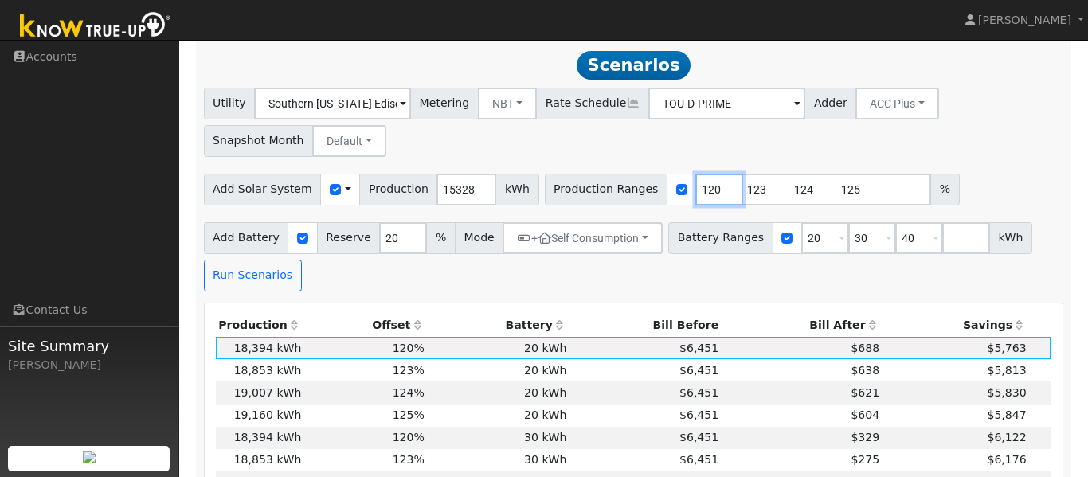
click at [695, 190] on input "120" at bounding box center [719, 190] width 48 height 32
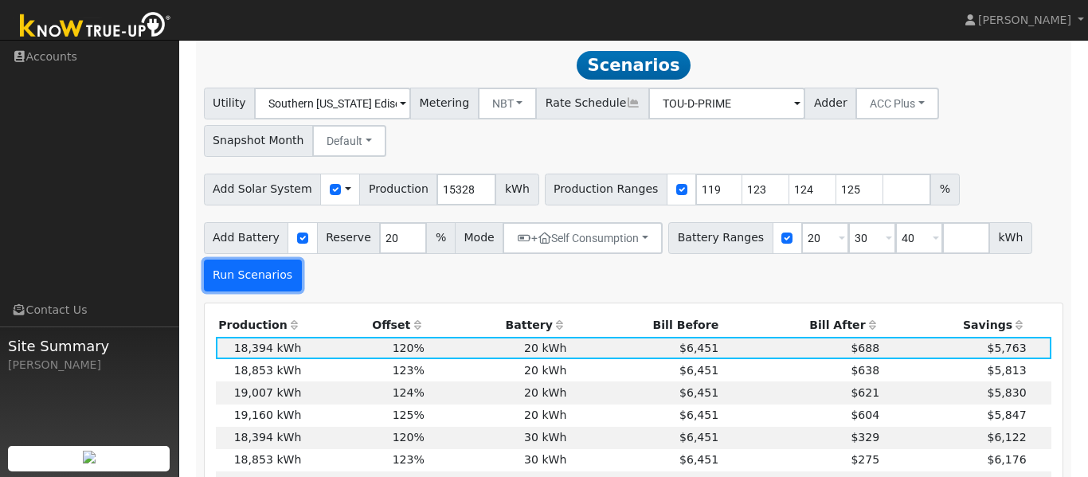
click at [231, 282] on button "Run Scenarios" at bounding box center [253, 276] width 98 height 32
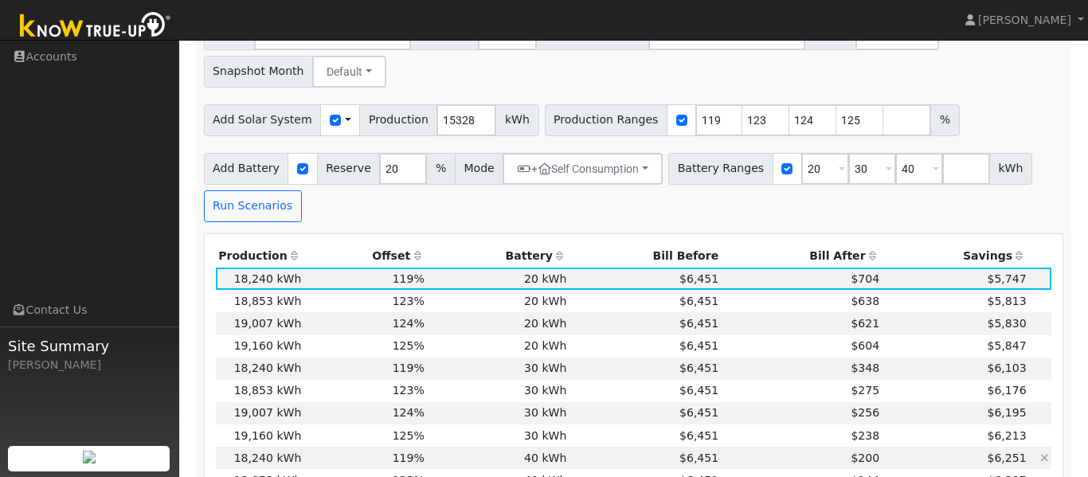
scroll to position [617, 0]
drag, startPoint x: 694, startPoint y: 127, endPoint x: 665, endPoint y: 129, distance: 29.5
click at [665, 129] on div "Production Ranges 119 123 124 125 %" at bounding box center [752, 121] width 415 height 32
type input "123"
type input "124"
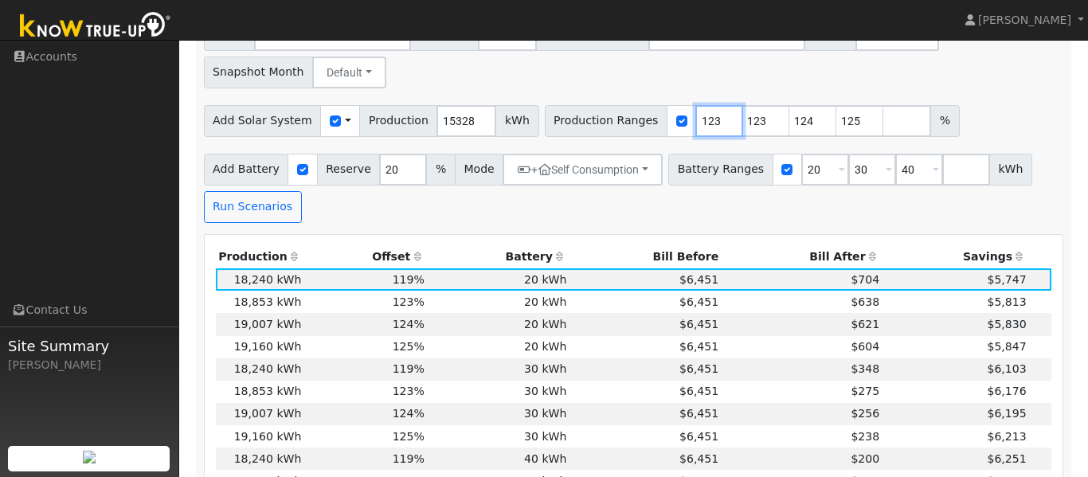
type input "125"
type input "123"
drag, startPoint x: 741, startPoint y: 131, endPoint x: 723, endPoint y: 131, distance: 17.5
click at [742, 131] on input "124" at bounding box center [766, 121] width 48 height 32
type input "125"
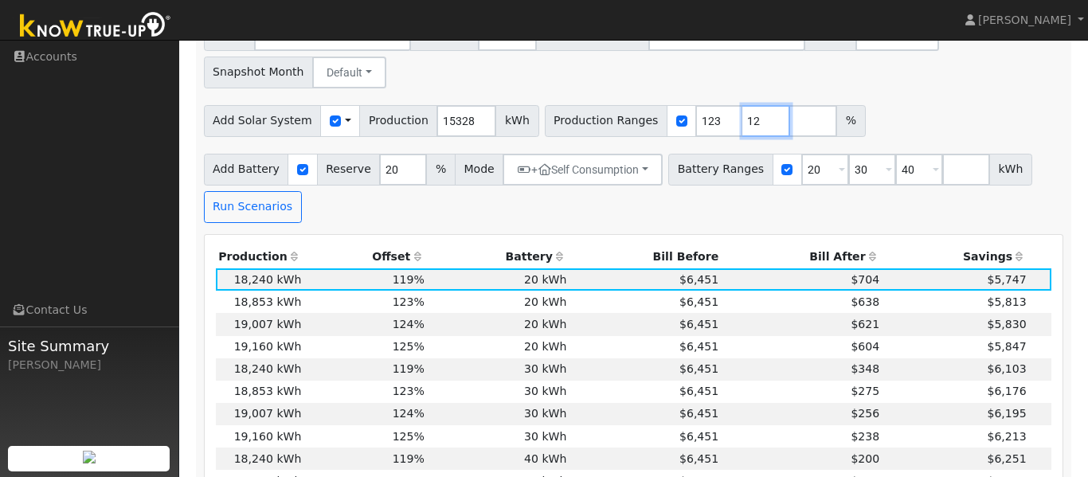
type input "1"
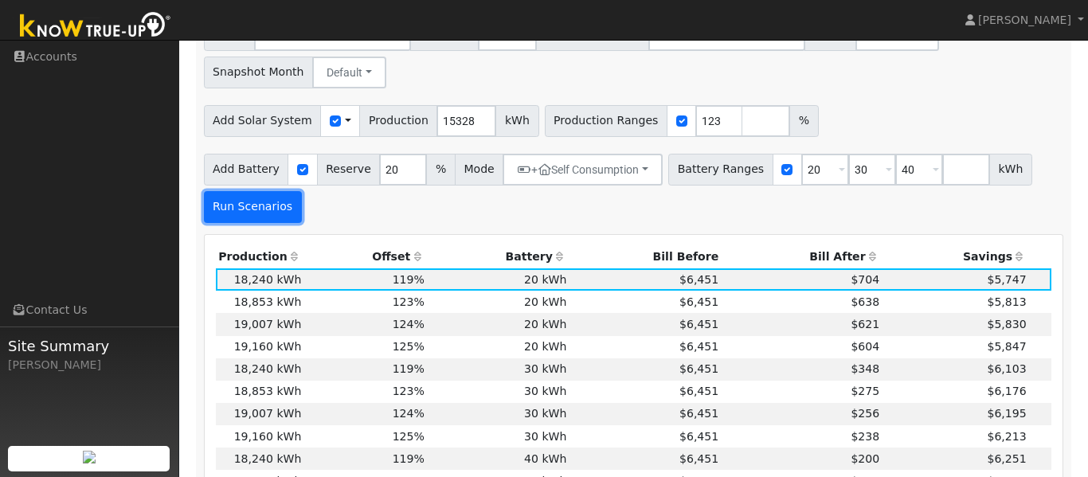
click at [275, 211] on button "Run Scenarios" at bounding box center [253, 207] width 98 height 32
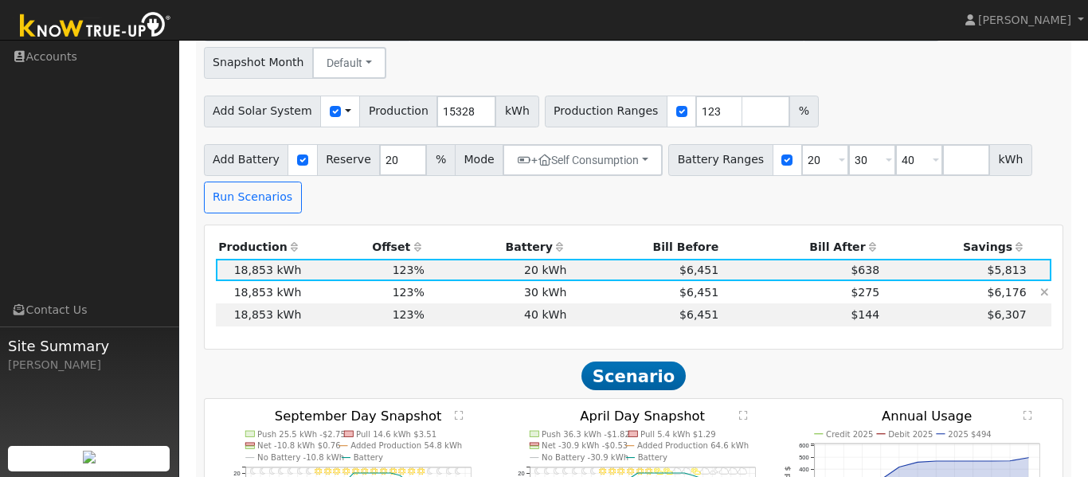
scroll to position [627, 0]
click at [799, 325] on td "$144" at bounding box center [801, 314] width 161 height 22
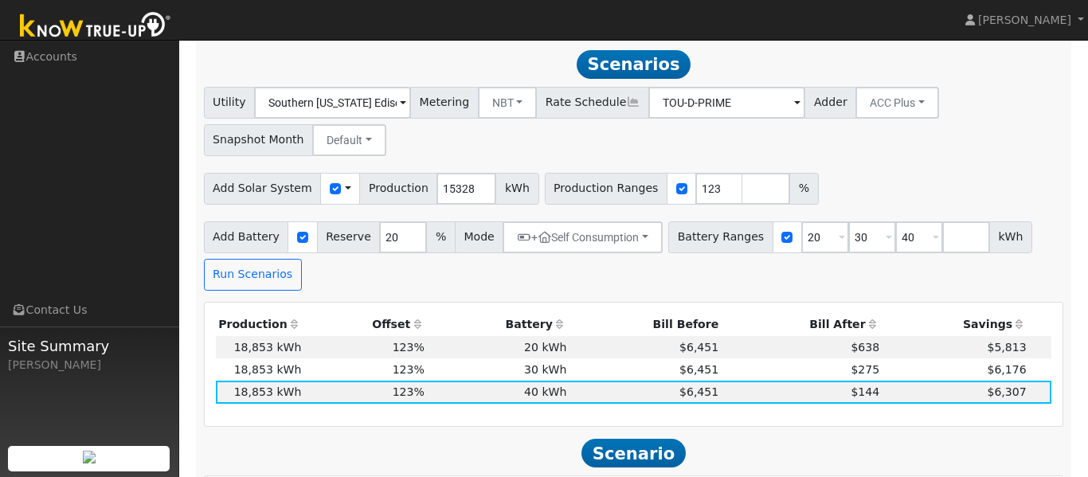
scroll to position [551, 0]
